Goal: Navigation & Orientation: Understand site structure

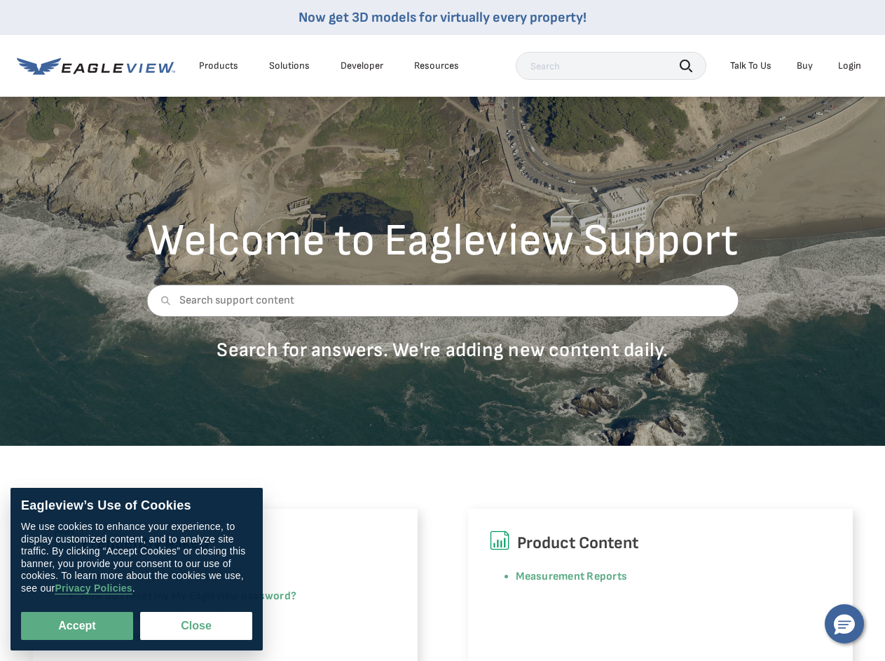
click at [442, 330] on div at bounding box center [443, 311] width 592 height 53
click at [219, 66] on div "Products" at bounding box center [218, 66] width 39 height 13
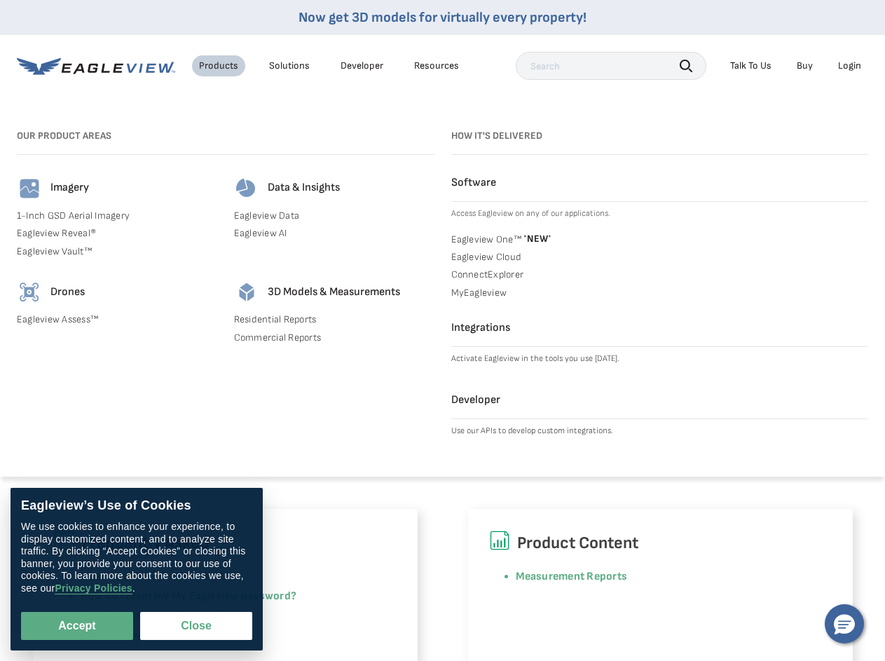
click at [290, 66] on div "Solutions" at bounding box center [289, 66] width 41 height 13
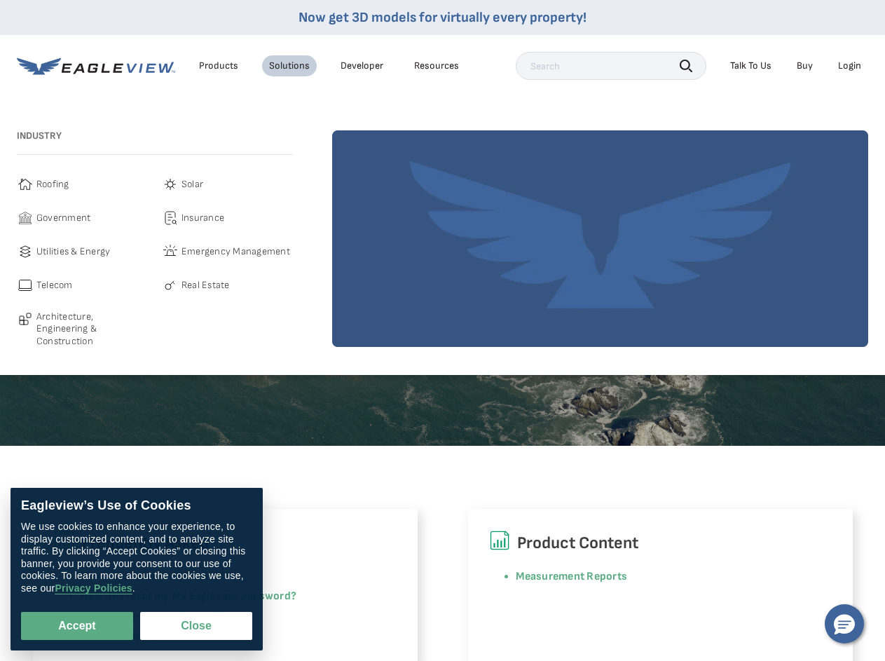
click at [437, 66] on div "Resources" at bounding box center [436, 66] width 45 height 13
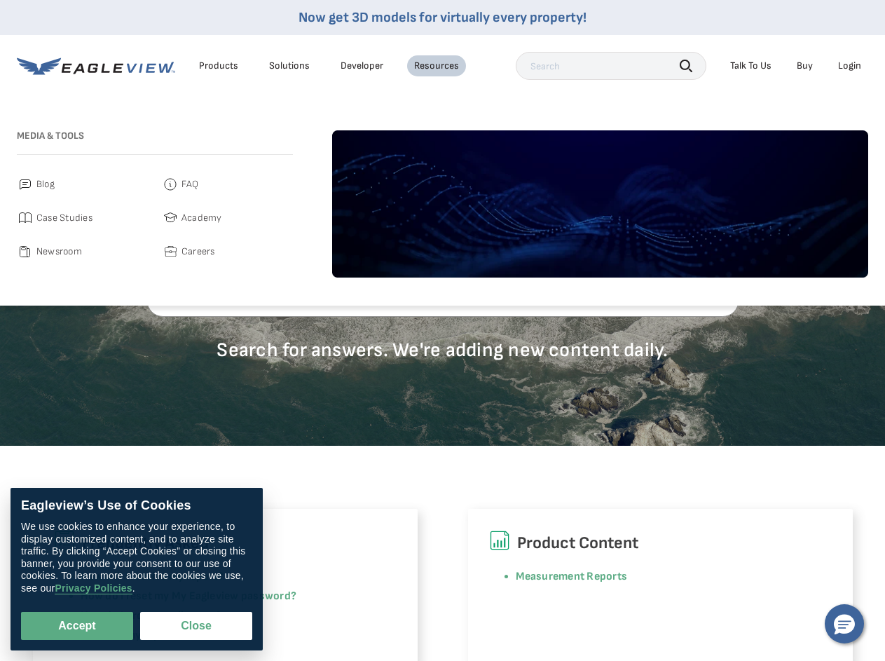
click at [686, 65] on icon "button" at bounding box center [686, 66] width 13 height 13
click at [751, 66] on div "Talk To Us" at bounding box center [751, 66] width 41 height 13
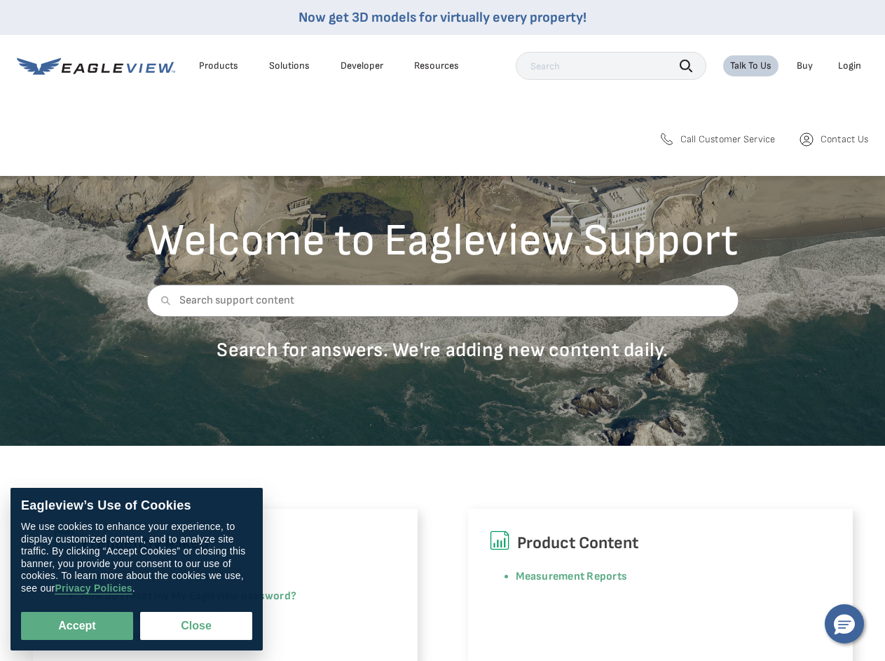
click at [850, 66] on div "Login" at bounding box center [849, 66] width 23 height 13
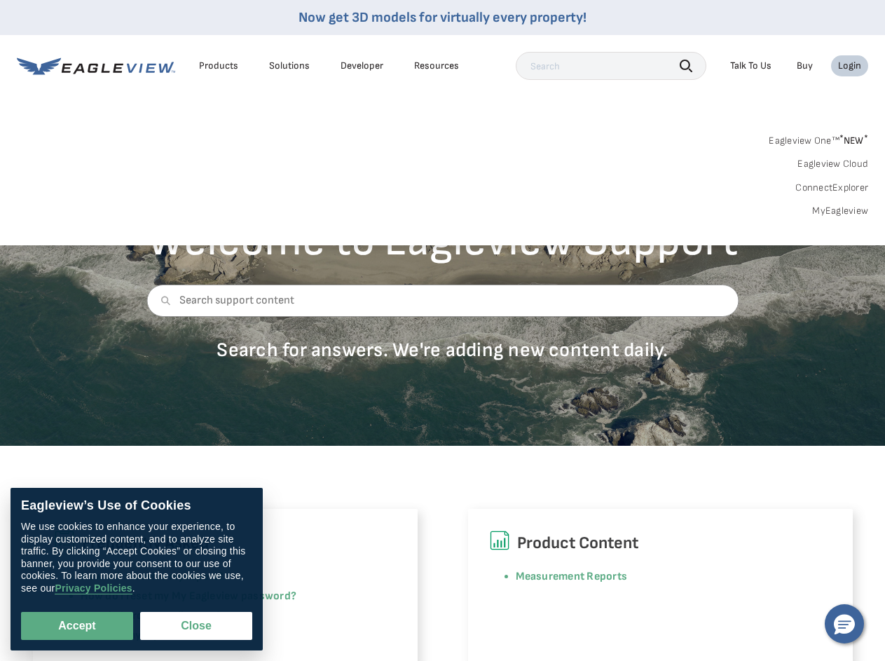
click at [163, 301] on icon at bounding box center [166, 301] width 10 height 10
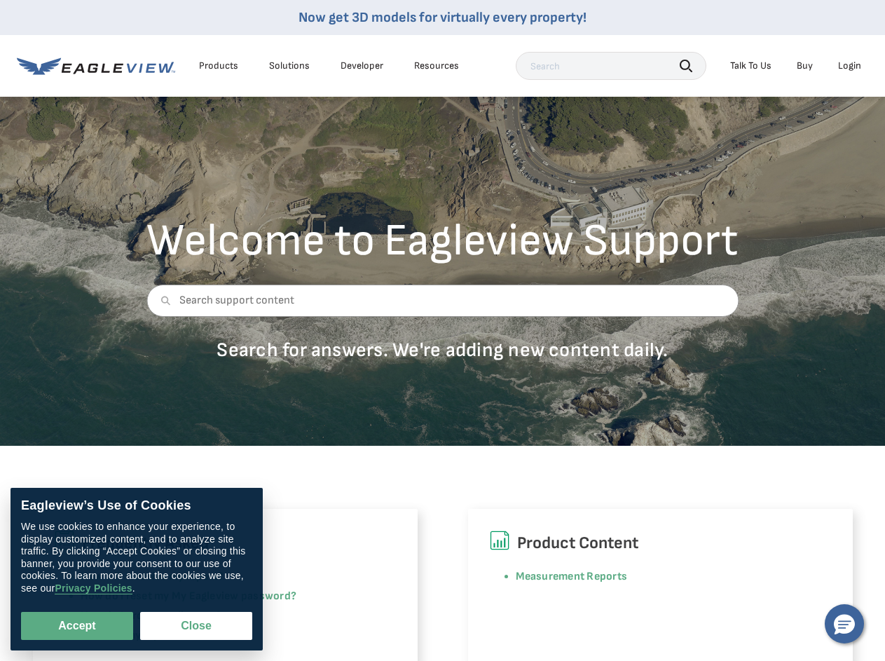
click at [77, 626] on button "Accept" at bounding box center [77, 626] width 112 height 28
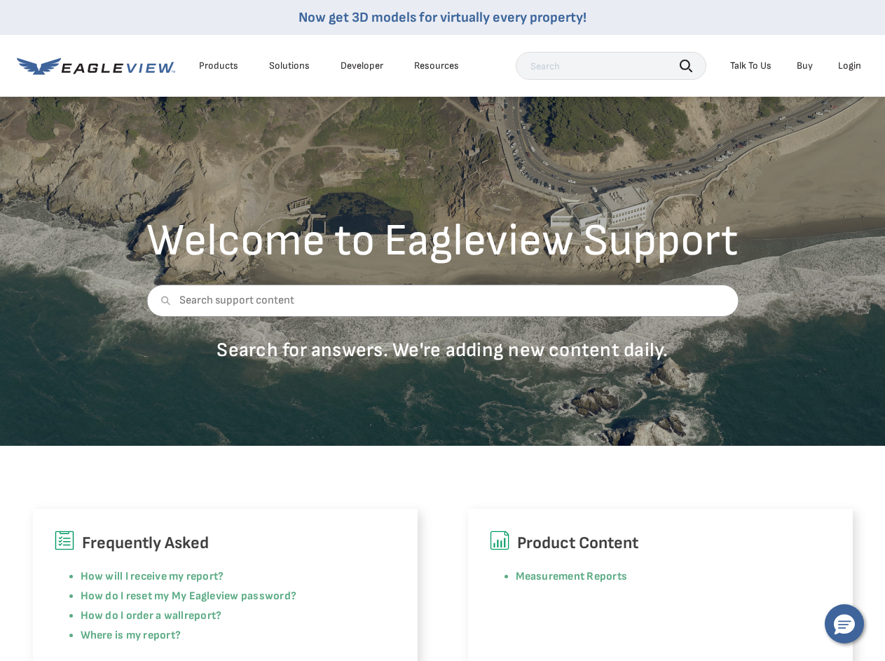
click at [196, 626] on button "Close" at bounding box center [193, 623] width 107 height 27
checkbox input "false"
